Goal: Participate in discussion: Engage in conversation with other users on a specific topic

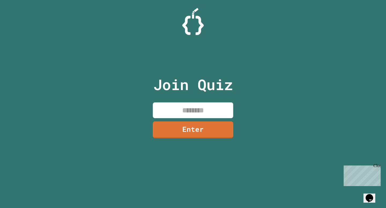
click at [219, 104] on input at bounding box center [193, 111] width 80 height 16
type input "********"
click at [226, 130] on link "Enter" at bounding box center [192, 130] width 81 height 18
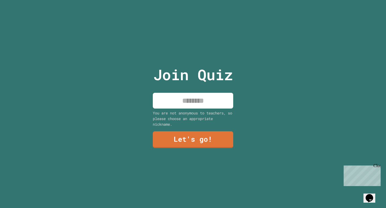
click at [218, 104] on input at bounding box center [193, 101] width 80 height 16
type input "******"
click at [190, 143] on link "Let's go!" at bounding box center [192, 140] width 81 height 18
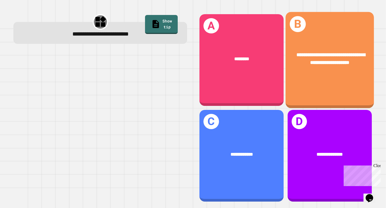
click at [353, 55] on span "**********" at bounding box center [330, 59] width 69 height 12
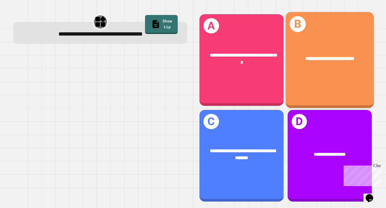
click at [305, 65] on div "**********" at bounding box center [329, 58] width 88 height 27
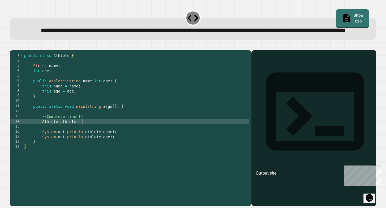
click at [84, 140] on div "public class Athlete { String name ; int age ; public Athlete ( String name , i…" at bounding box center [136, 121] width 226 height 137
click at [70, 140] on div "public class Athlete { String name ; int age ; public Athlete ( String name , i…" at bounding box center [136, 121] width 226 height 137
click at [80, 140] on div "public class Athlete { String name ; int age ; public Athlete ( String name , i…" at bounding box center [136, 121] width 226 height 137
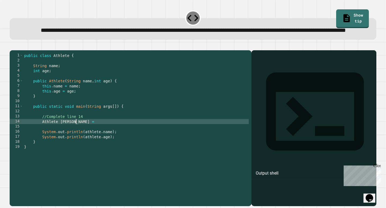
click at [62, 139] on div "public class Athlete { String name ; int age ; public Athlete ( String name , i…" at bounding box center [136, 121] width 226 height 137
click at [79, 140] on div "public class Athlete { String name ; int age ; public Athlete ( String name , i…" at bounding box center [136, 121] width 226 height 137
click at [91, 139] on div "public class Athlete { String name ; int age ; public Athlete ( String name , i…" at bounding box center [136, 121] width 226 height 137
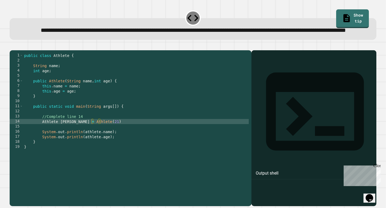
click at [23, 50] on div at bounding box center [193, 47] width 366 height 6
click at [17, 51] on icon "button" at bounding box center [15, 49] width 3 height 4
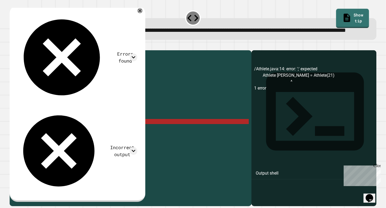
click at [358, 19] on link "Show tip" at bounding box center [352, 18] width 33 height 19
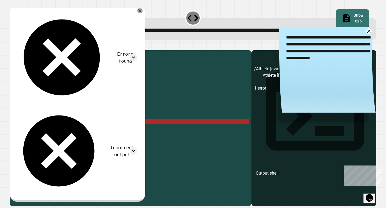
click at [84, 141] on div "public class Athlete { String name ; int age ; public Athlete ( String name , i…" at bounding box center [136, 121] width 226 height 137
click at [79, 141] on div "public class Athlete { String name ; int age ; public Athlete ( String name , i…" at bounding box center [136, 121] width 226 height 137
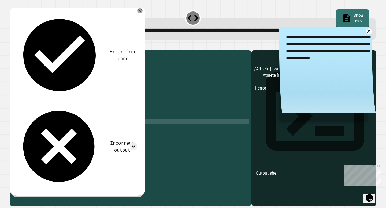
type textarea "**********"
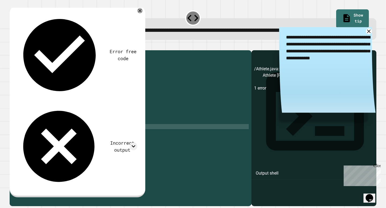
click at [138, 143] on div "public class Athlete { String name ; int age ; public Athlete ( String name , i…" at bounding box center [136, 121] width 226 height 137
click at [12, 46] on button "button" at bounding box center [12, 46] width 0 height 0
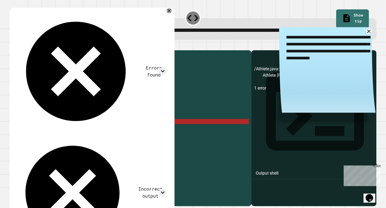
click at [102, 139] on div "public class Athlete { String name ; int age ; public Athlete ( String name , i…" at bounding box center [136, 121] width 226 height 137
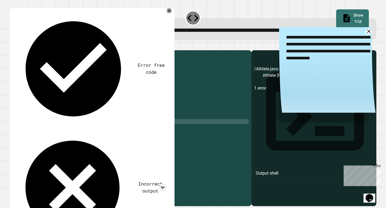
scroll to position [0, 5]
type textarea "**********"
click at [12, 46] on icon "button" at bounding box center [12, 46] width 0 height 0
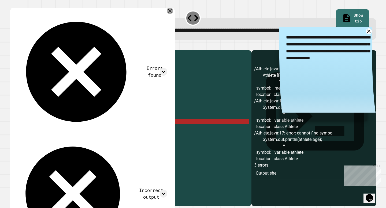
click at [167, 14] on icon at bounding box center [170, 11] width 6 height 6
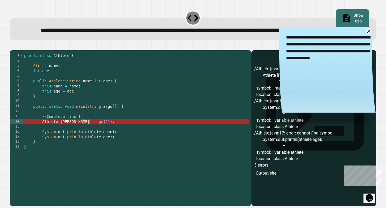
click at [92, 140] on div "public class Athlete { String name ; int age ; public Athlete ( String name , i…" at bounding box center [136, 121] width 226 height 137
click at [89, 147] on div "public class Athlete { String name ; int age ; public Athlete ( String name , i…" at bounding box center [136, 121] width 226 height 137
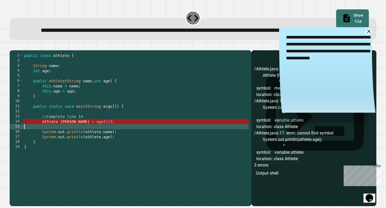
click at [88, 145] on div "public class Athlete { String name ; int age ; public Athlete ( String name , i…" at bounding box center [136, 121] width 226 height 137
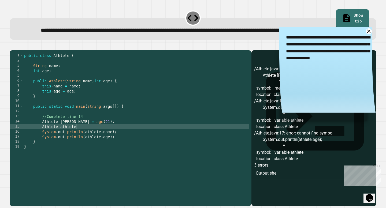
scroll to position [0, 3]
click at [62, 138] on div "public class Athlete { String name ; int age ; public Athlete ( String name , i…" at bounding box center [136, 121] width 226 height 137
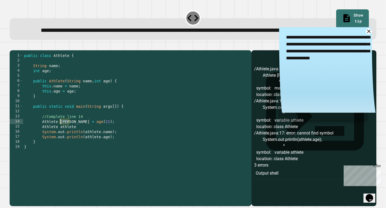
click at [62, 138] on div "public class Athlete { String name ; int age ; public Athlete ( String name , i…" at bounding box center [136, 121] width 226 height 137
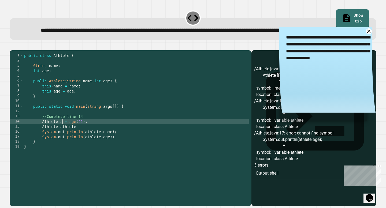
scroll to position [0, 3]
click at [85, 143] on div "public class Athlete { String name ; int age ; public Athlete ( String name , i…" at bounding box center [136, 121] width 226 height 137
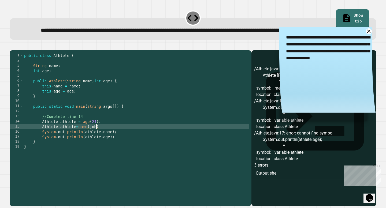
scroll to position [0, 5]
click at [102, 50] on div at bounding box center [193, 47] width 366 height 6
click at [12, 46] on icon "button" at bounding box center [12, 46] width 0 height 0
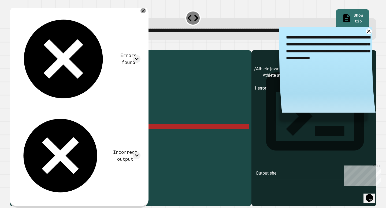
click at [120, 143] on div "public class Athlete { String name ; int age ; public Athlete ( String name , i…" at bounding box center [136, 121] width 226 height 137
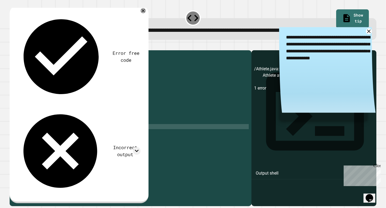
click at [17, 51] on icon "button" at bounding box center [15, 49] width 3 height 4
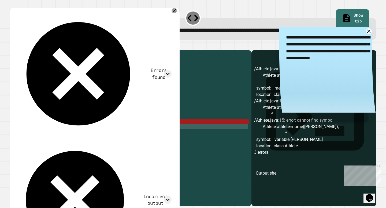
drag, startPoint x: 78, startPoint y: 146, endPoint x: 107, endPoint y: 147, distance: 28.9
click at [107, 147] on div "public class Athlete { String name ; int age ; public Athlete ( String name , i…" at bounding box center [136, 121] width 226 height 137
click at [105, 144] on div "public class Athlete { String name ; int age ; public Athlete ( String name , i…" at bounding box center [136, 121] width 226 height 137
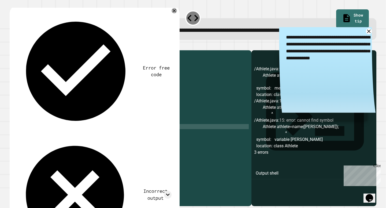
click at [83, 139] on div "public class Athlete { String name ; int age ; public Athlete ( String name , i…" at bounding box center [136, 121] width 226 height 137
type textarea "**********"
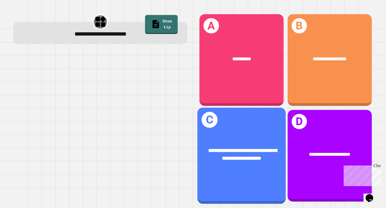
click at [213, 154] on div "**********" at bounding box center [241, 154] width 68 height 15
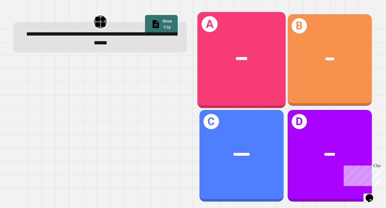
click at [263, 80] on div "A ******" at bounding box center [241, 60] width 88 height 96
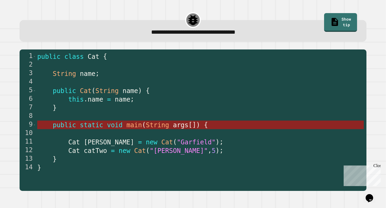
click at [181, 129] on span "args" at bounding box center [181, 126] width 16 height 8
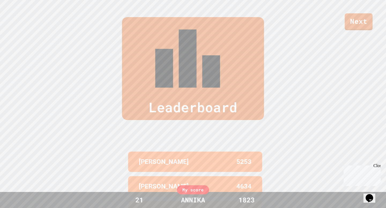
scroll to position [221, 0]
